Goal: Task Accomplishment & Management: Use online tool/utility

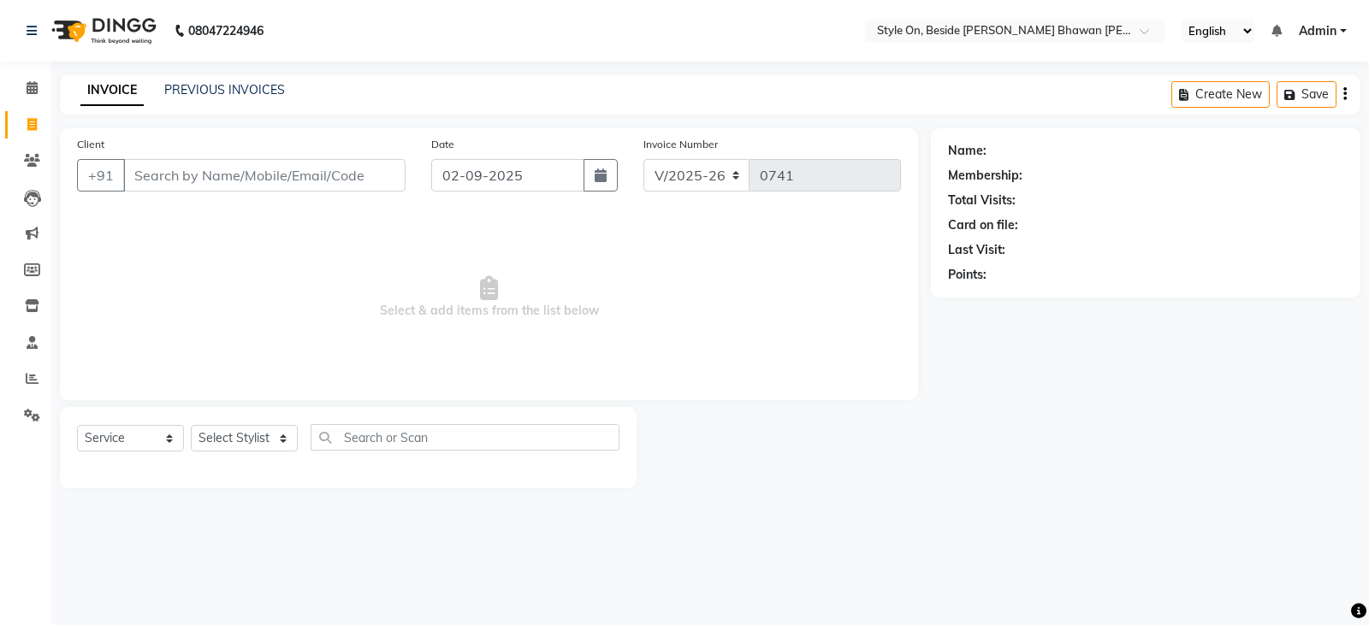
select select "4700"
select select "service"
click at [32, 309] on icon at bounding box center [32, 305] width 15 height 13
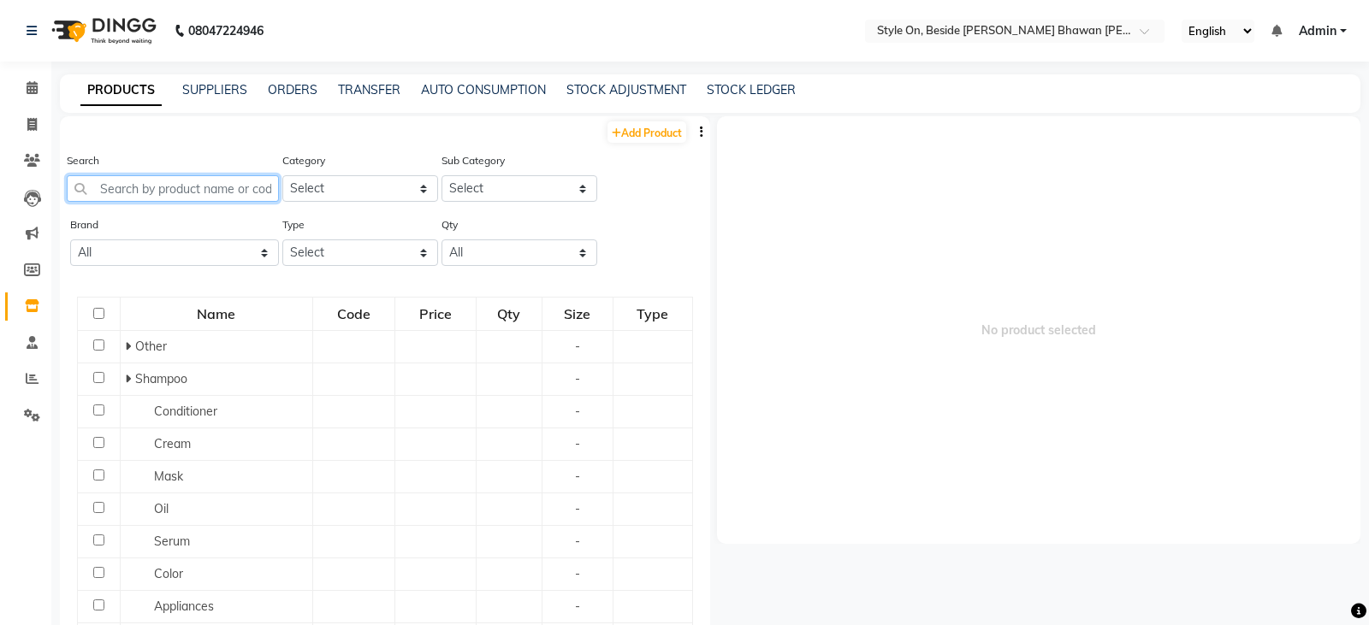
click at [236, 191] on input "text" at bounding box center [173, 188] width 212 height 27
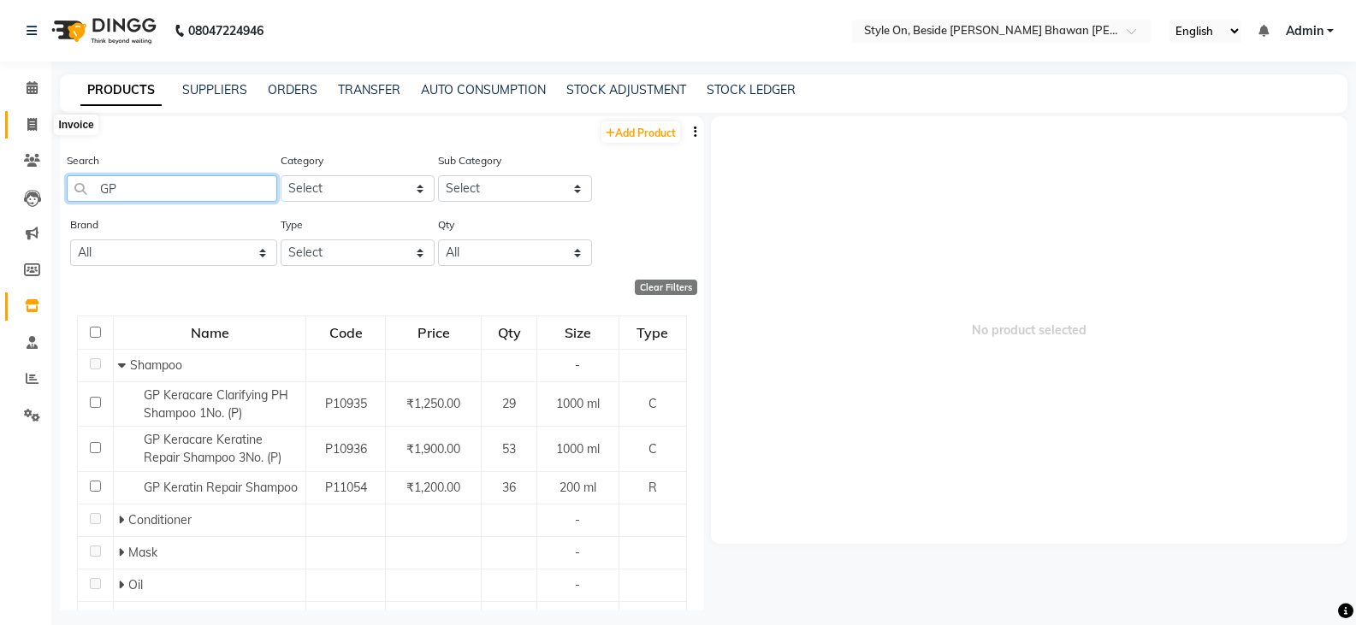
type input "GP"
drag, startPoint x: 29, startPoint y: 125, endPoint x: 39, endPoint y: 132, distance: 12.3
click at [29, 125] on icon at bounding box center [31, 124] width 9 height 13
select select "4700"
select select "service"
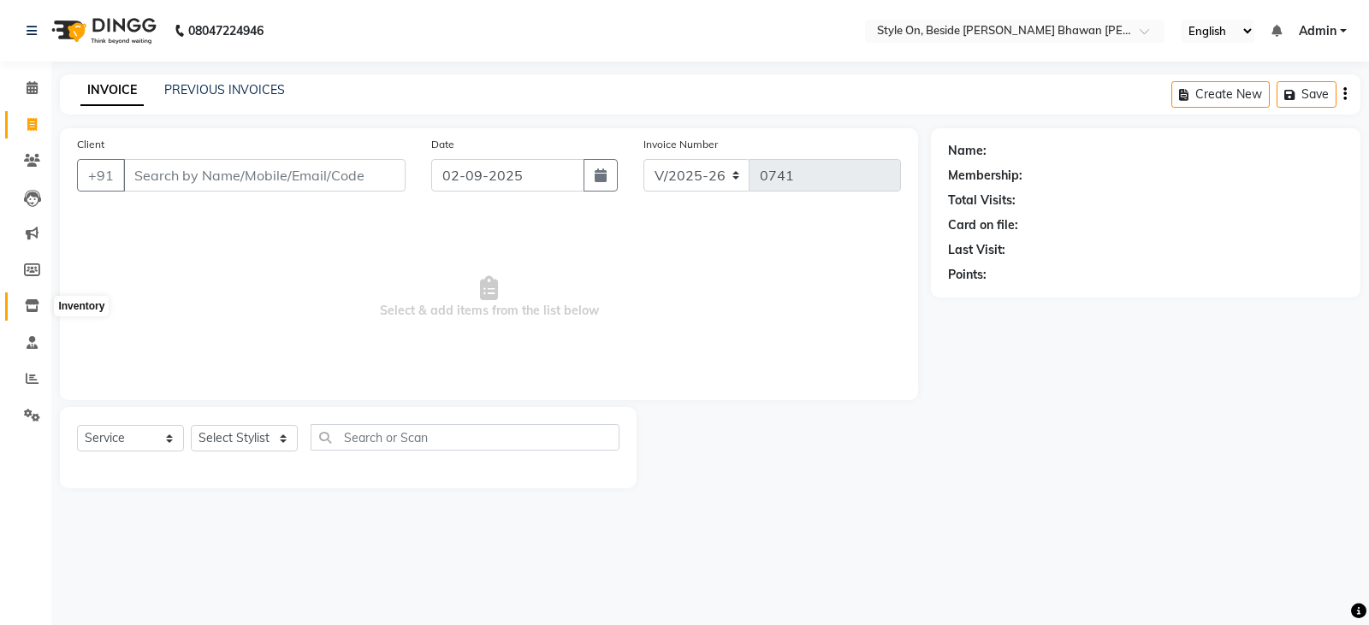
click at [36, 300] on icon at bounding box center [32, 305] width 15 height 13
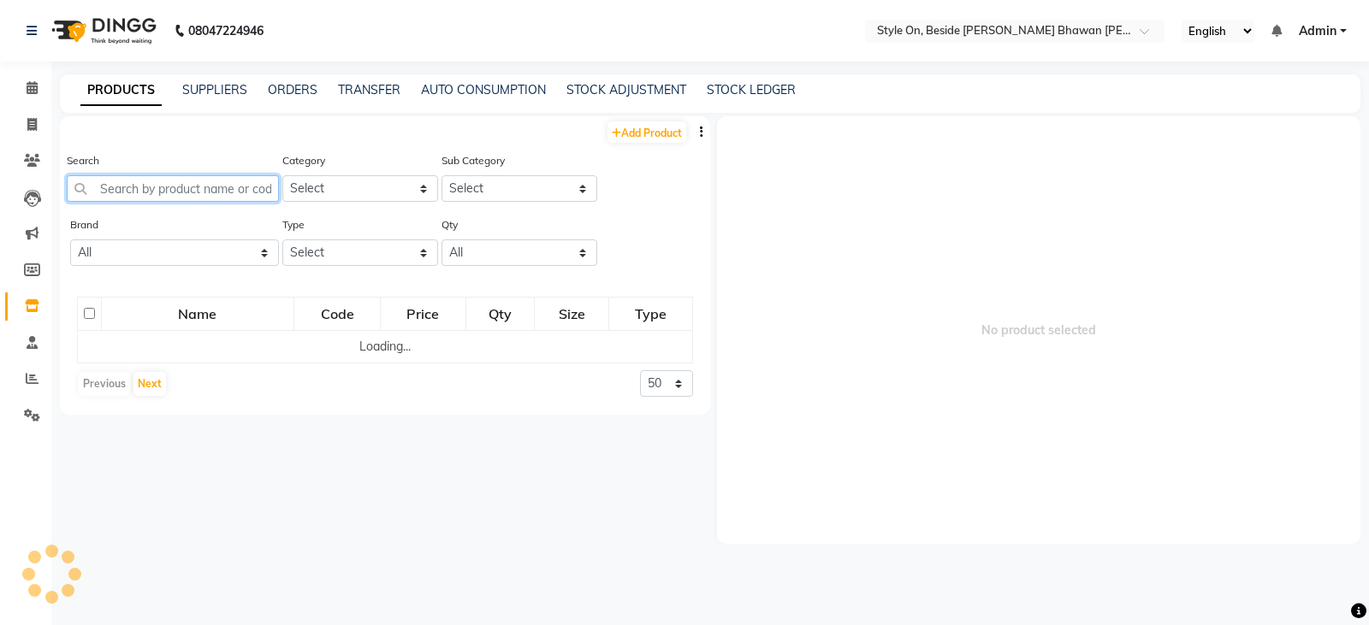
drag, startPoint x: 192, startPoint y: 189, endPoint x: 155, endPoint y: 191, distance: 37.7
click at [187, 182] on input "text" at bounding box center [173, 188] width 212 height 27
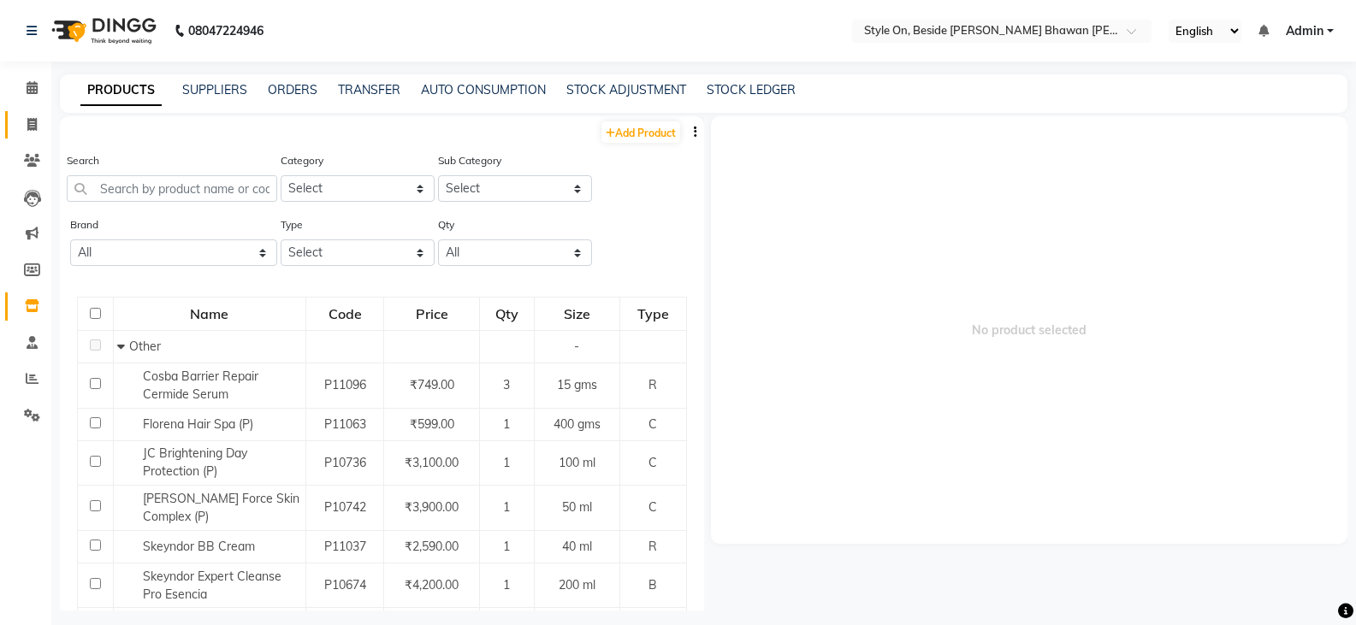
click at [33, 120] on icon at bounding box center [31, 124] width 9 height 13
select select "service"
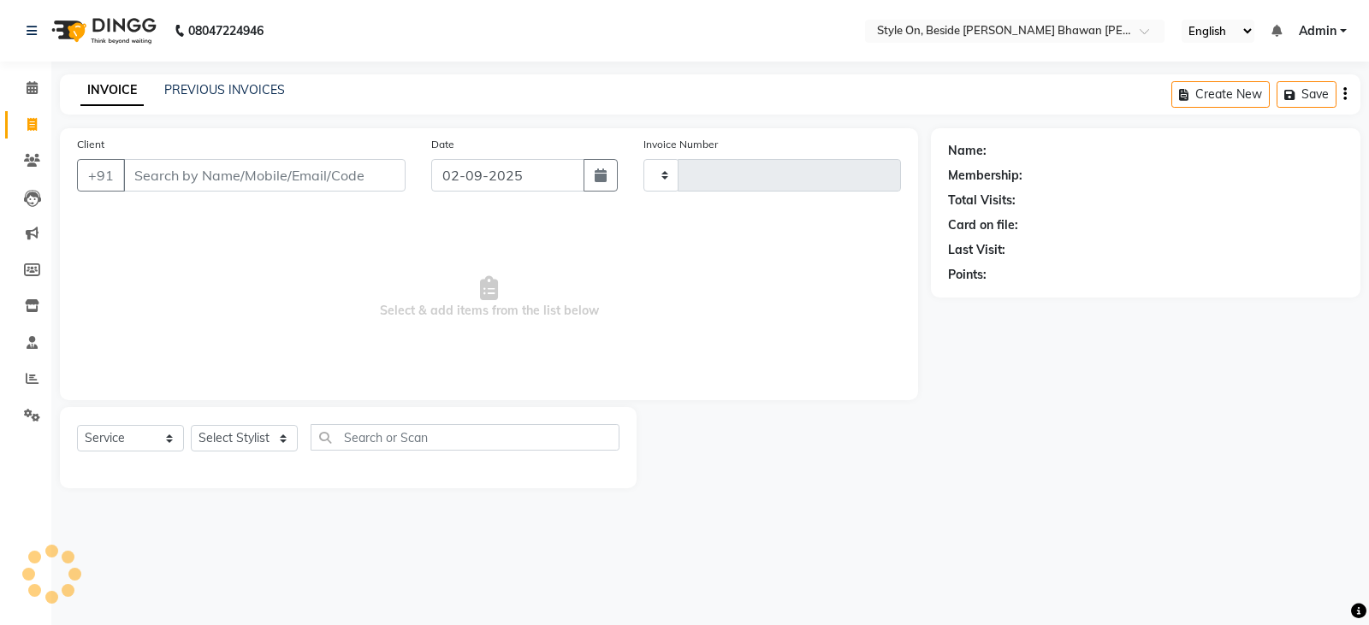
type input "0741"
select select "4700"
click at [28, 305] on icon at bounding box center [32, 305] width 15 height 13
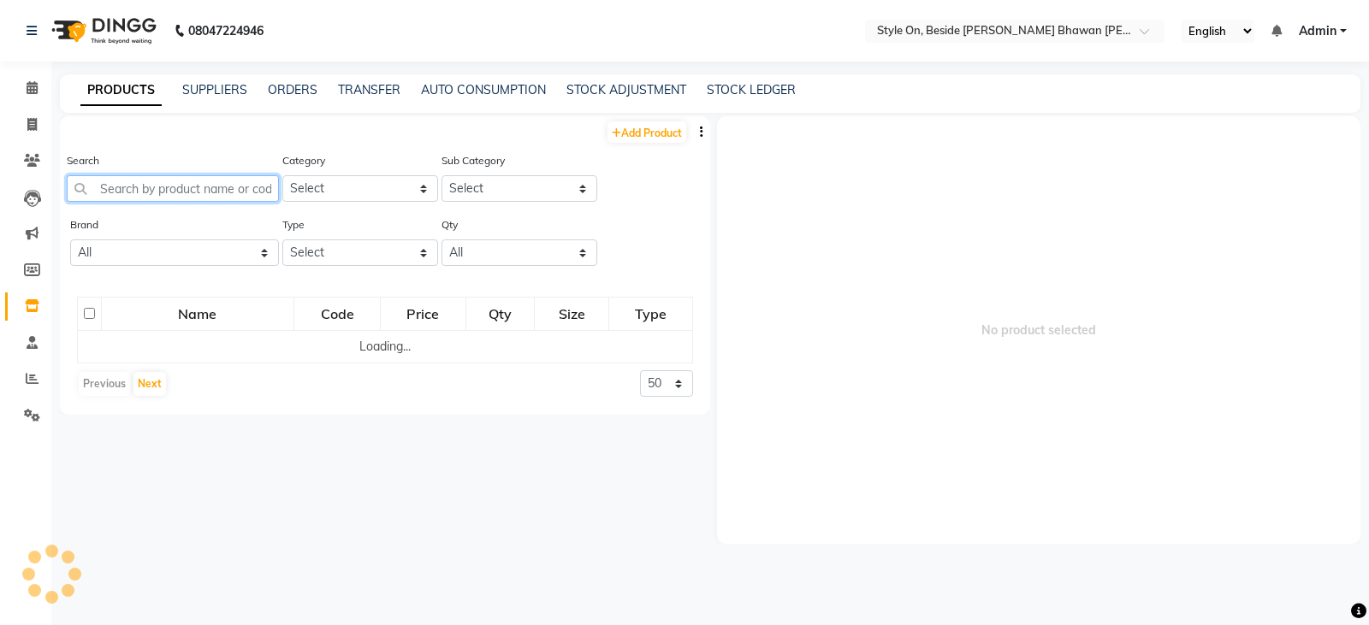
click at [242, 188] on input "text" at bounding box center [173, 188] width 212 height 27
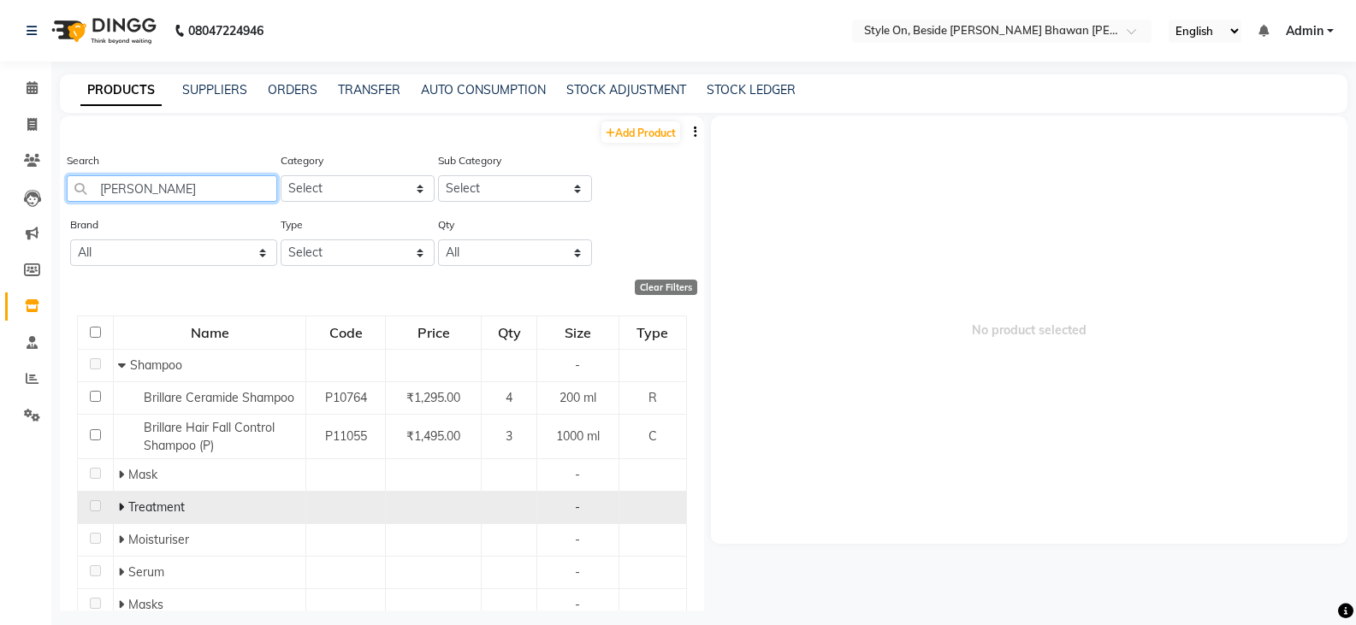
type input "[PERSON_NAME]"
click at [118, 507] on icon at bounding box center [121, 507] width 6 height 12
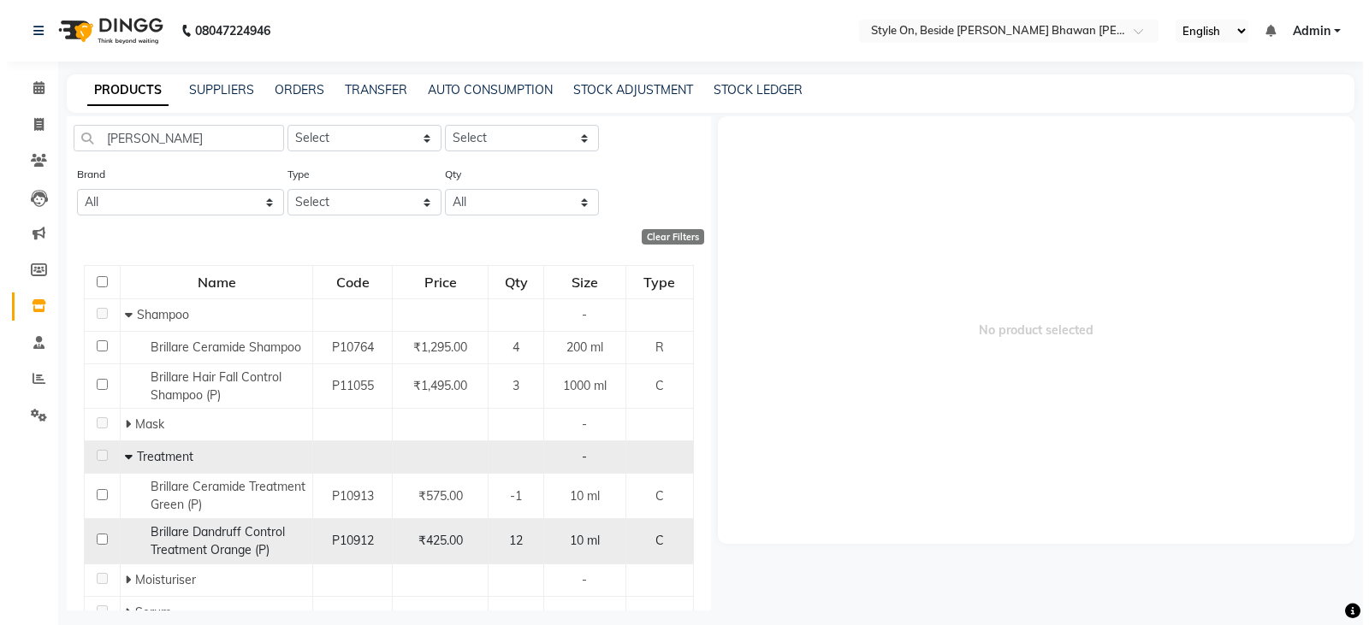
scroll to position [153, 0]
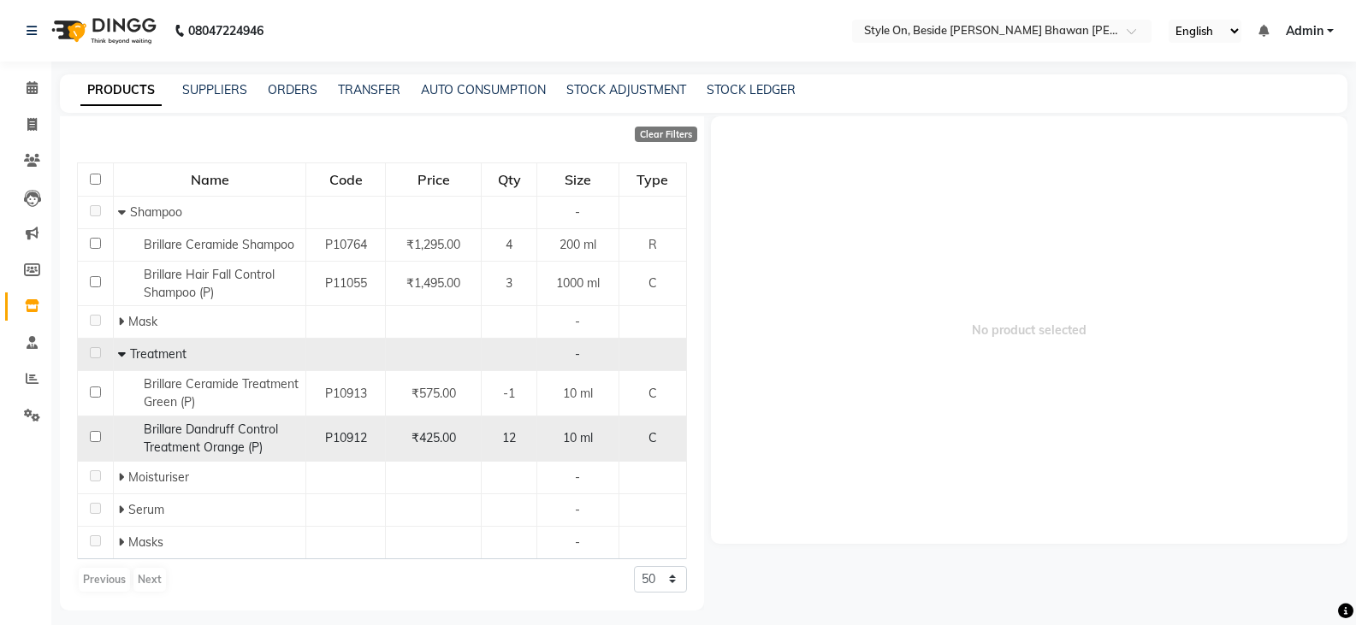
click at [209, 426] on span "Brillare Dandruff Control Treatment Orange (P)" at bounding box center [211, 438] width 134 height 33
select select
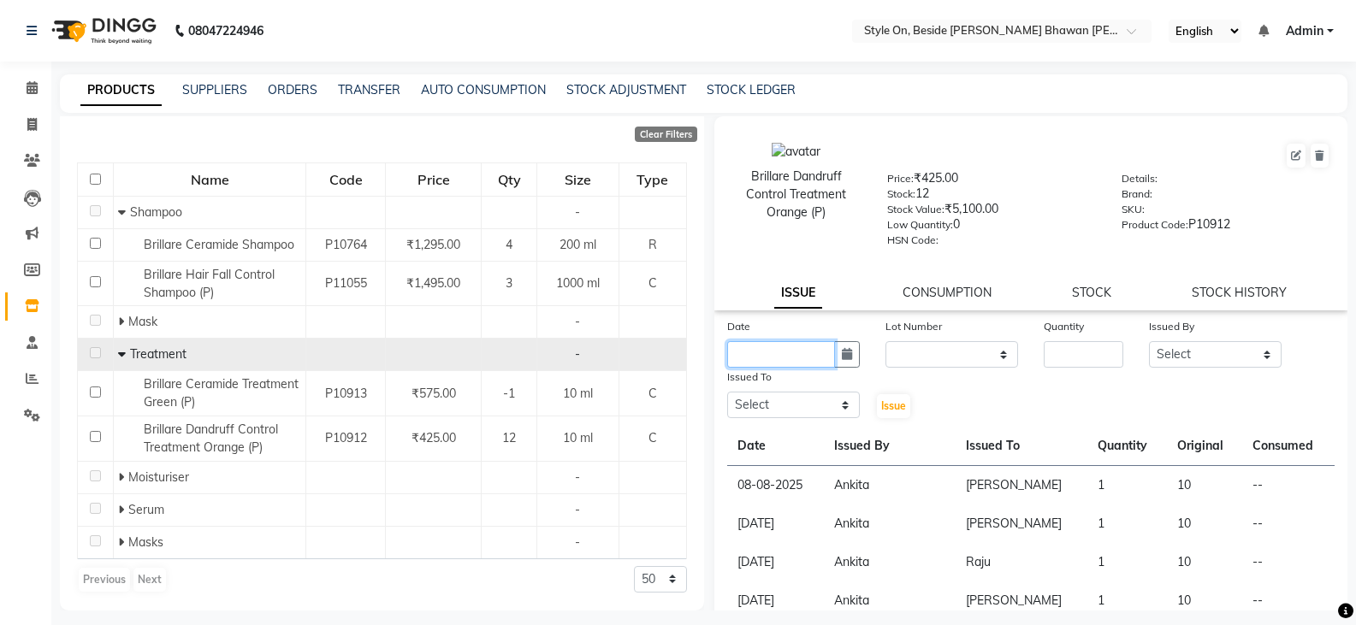
click at [772, 352] on input "text" at bounding box center [781, 354] width 108 height 27
select select "9"
select select "2025"
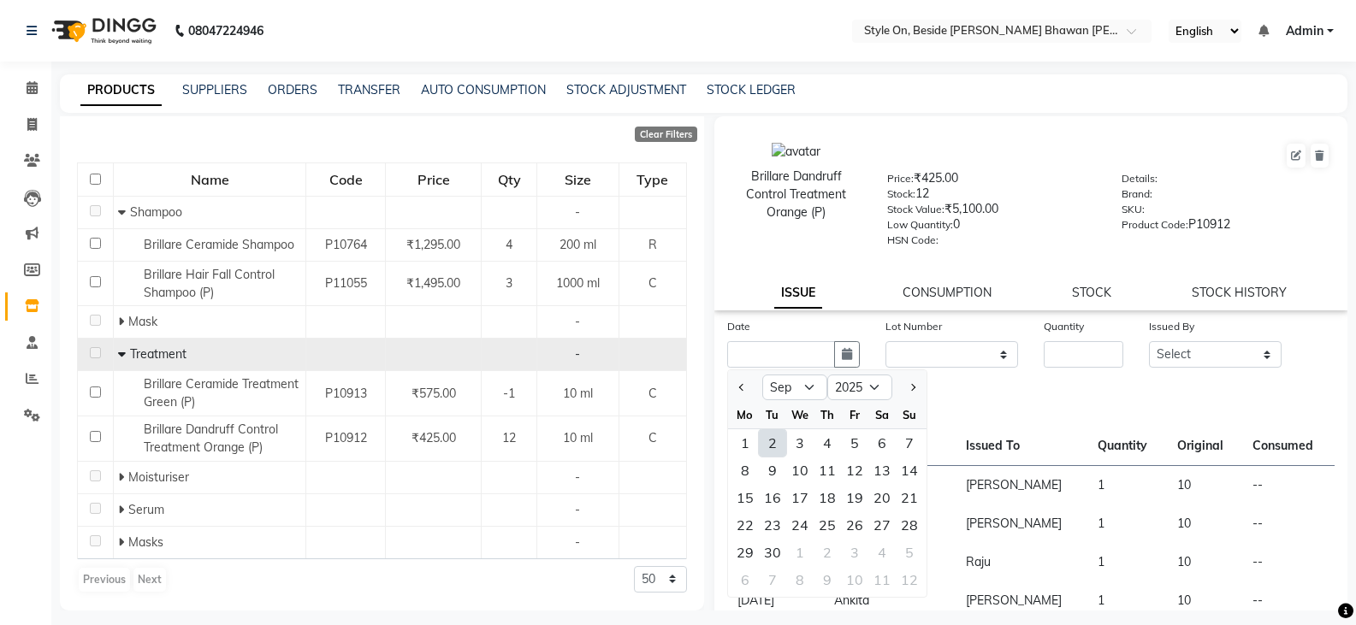
click at [778, 445] on div "2" at bounding box center [772, 442] width 27 height 27
type input "02-09-2025"
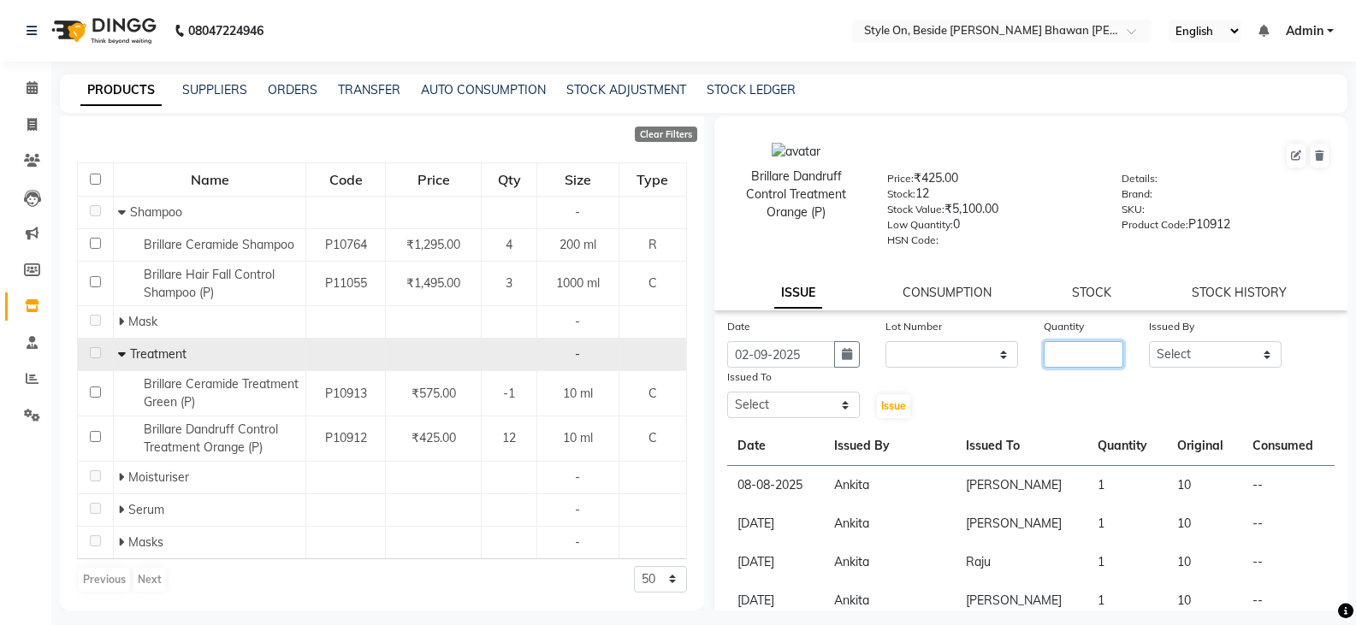
click at [1093, 361] on input "number" at bounding box center [1084, 354] width 80 height 27
type input "1"
drag, startPoint x: 1171, startPoint y: 361, endPoint x: 1181, endPoint y: 356, distance: 11.5
click at [1171, 361] on select "Select [PERSON_NAME] Anju [PERSON_NAME] [PERSON_NAME] [PERSON_NAME] [PERSON_NAM…" at bounding box center [1215, 354] width 133 height 27
select select "32959"
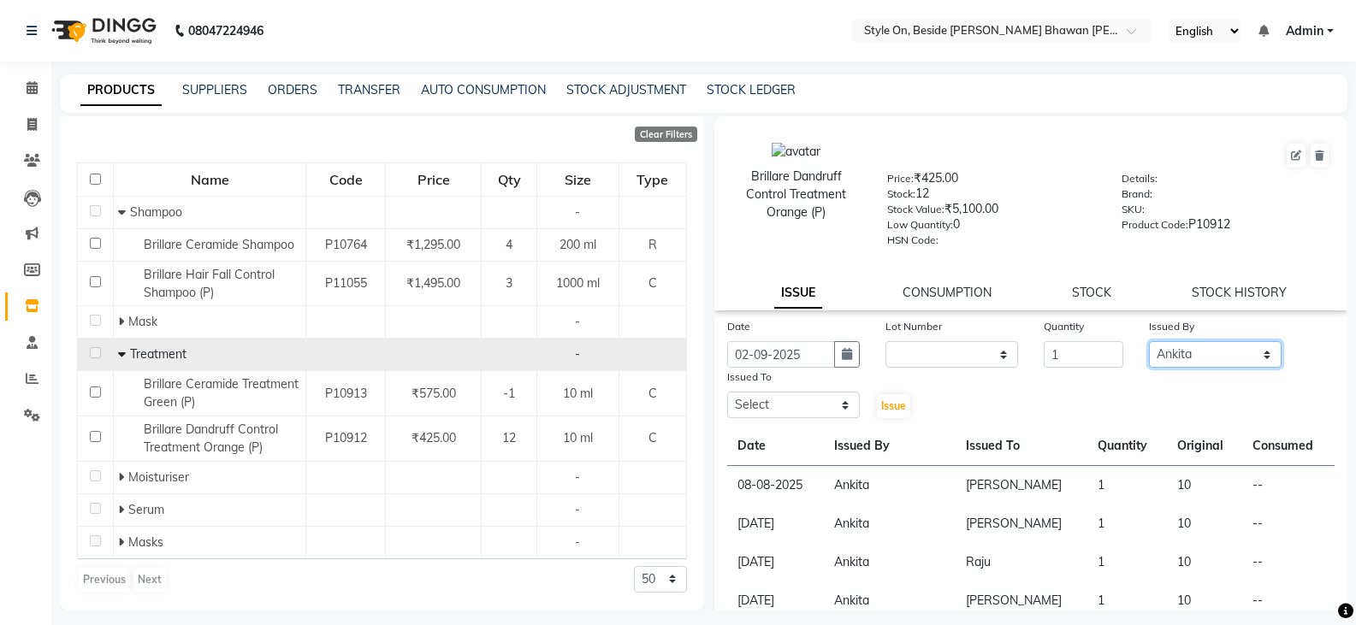
click at [1149, 341] on select "Select [PERSON_NAME] Anju [PERSON_NAME] [PERSON_NAME] [PERSON_NAME] [PERSON_NAM…" at bounding box center [1215, 354] width 133 height 27
click at [810, 408] on select "Select [PERSON_NAME] Anju [PERSON_NAME] [PERSON_NAME] [PERSON_NAME] [PERSON_NAM…" at bounding box center [793, 405] width 133 height 27
click at [727, 392] on select "Select [PERSON_NAME] Anju [PERSON_NAME] [PERSON_NAME] [PERSON_NAME] [PERSON_NAM…" at bounding box center [793, 405] width 133 height 27
click at [791, 398] on select "Select [PERSON_NAME] Anju [PERSON_NAME] [PERSON_NAME] [PERSON_NAME] [PERSON_NAM…" at bounding box center [793, 405] width 133 height 27
select select "27825"
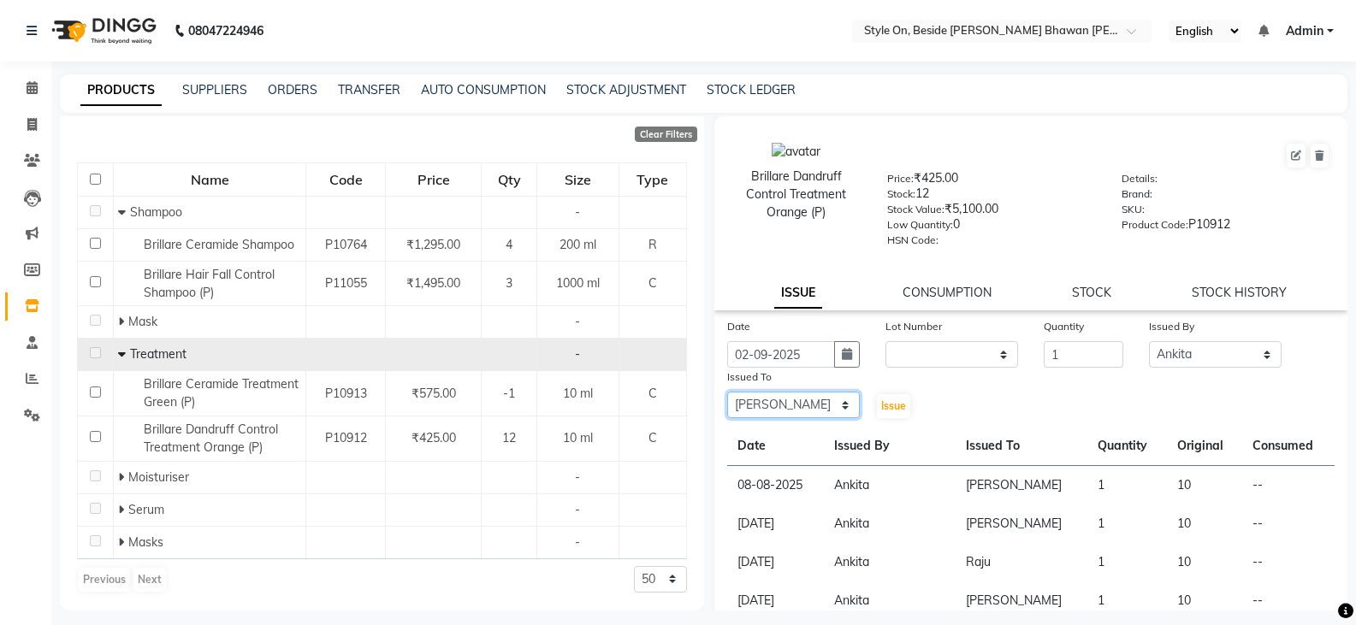
click at [727, 392] on select "Select [PERSON_NAME] Anju [PERSON_NAME] [PERSON_NAME] [PERSON_NAME] [PERSON_NAM…" at bounding box center [793, 405] width 133 height 27
click at [881, 407] on span "Issue" at bounding box center [893, 405] width 25 height 13
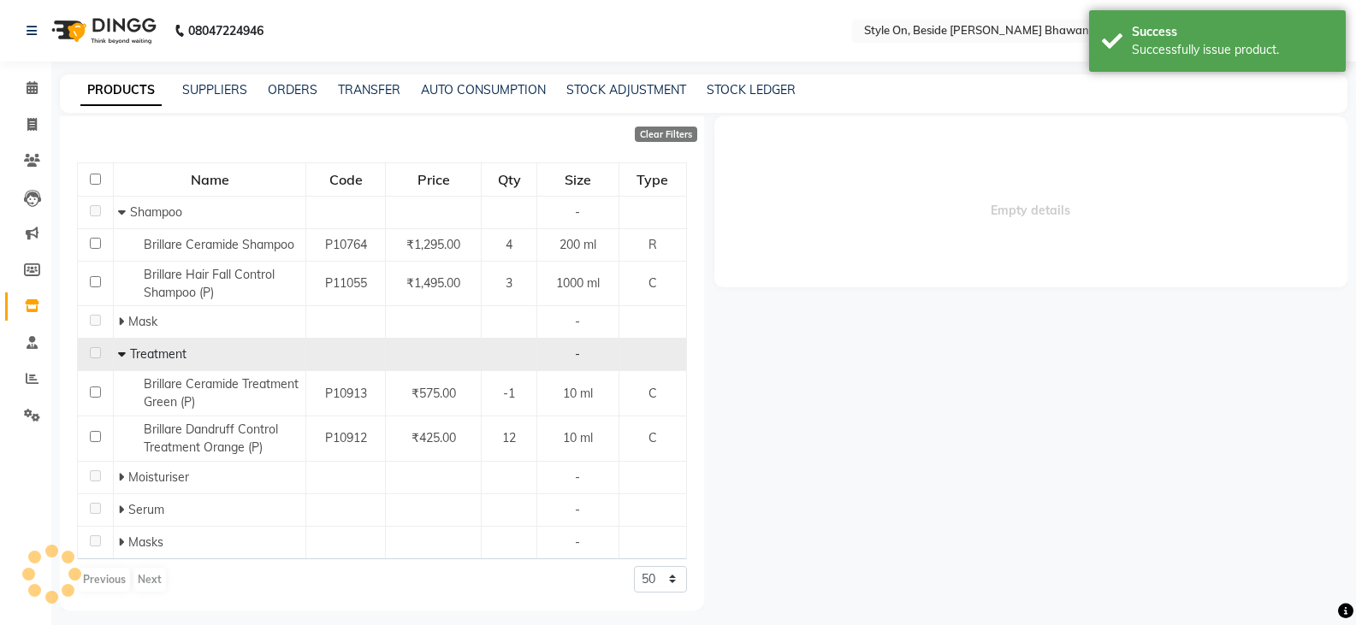
select select
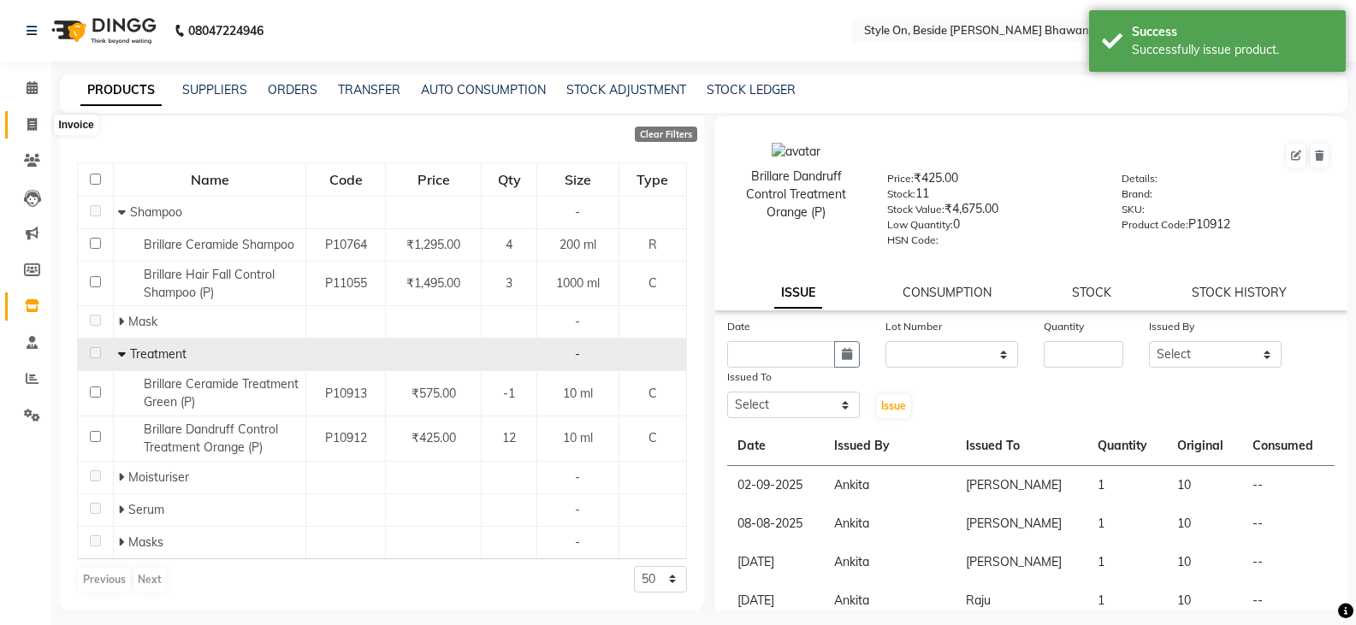
click at [33, 125] on icon at bounding box center [31, 124] width 9 height 13
select select "4700"
select select "service"
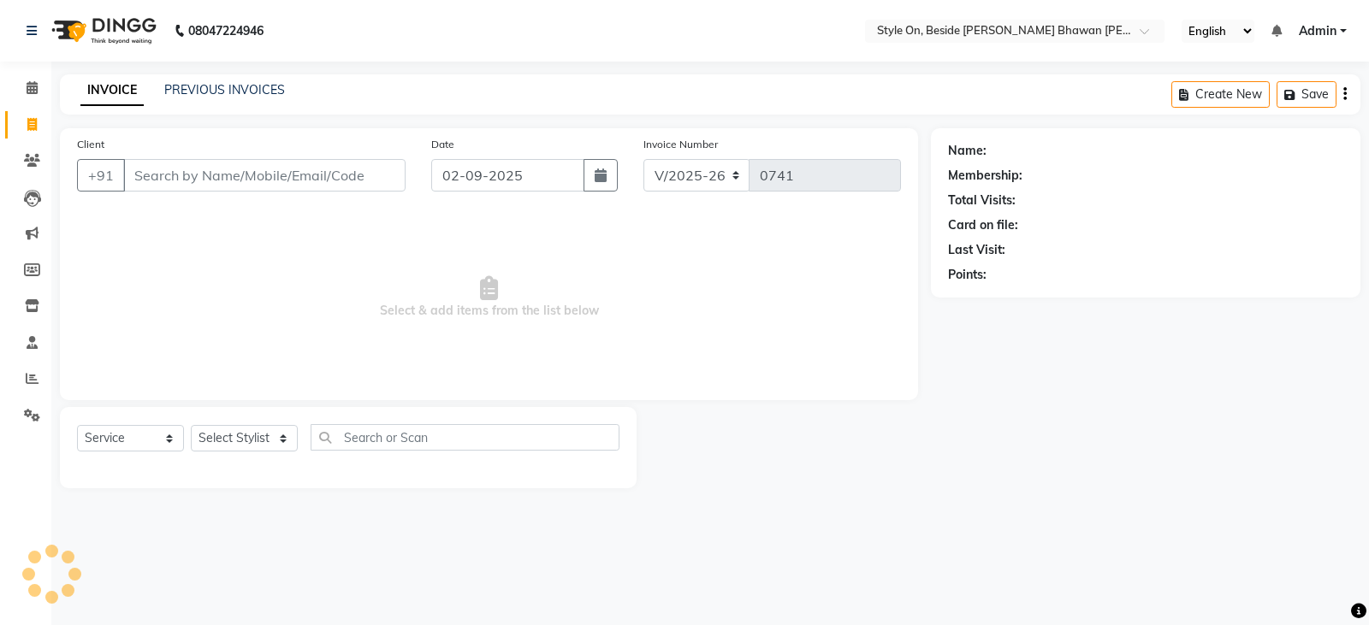
select select "4700"
select select "service"
